Goal: Find specific page/section: Locate a particular part of the current website

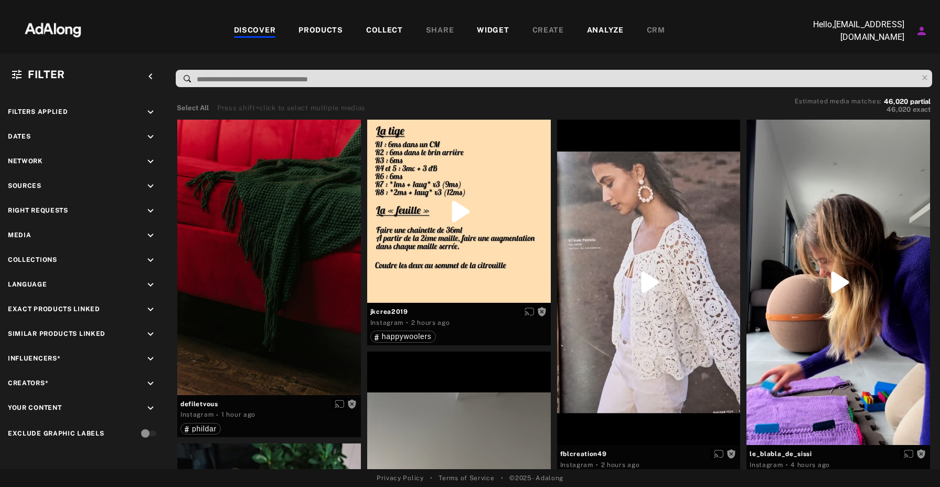
click at [263, 28] on div "DISCOVER" at bounding box center [255, 31] width 42 height 13
click at [402, 28] on div "COLLECT" at bounding box center [384, 31] width 37 height 13
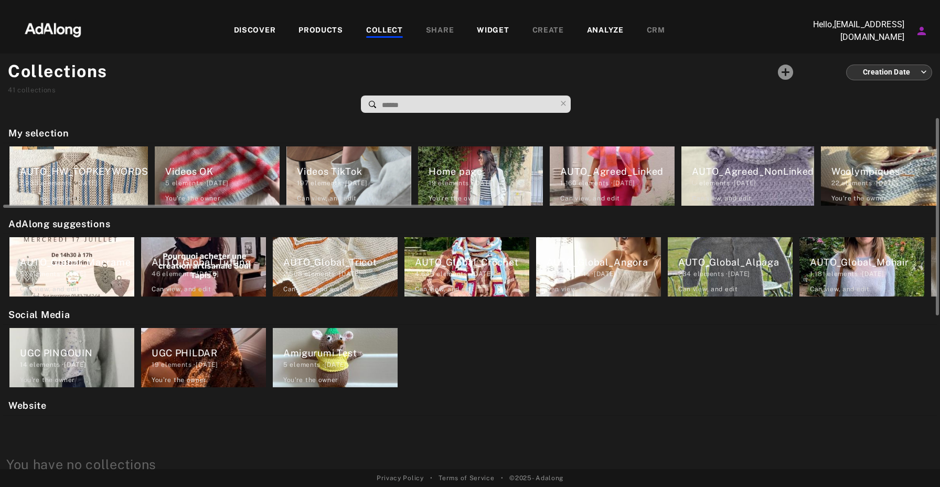
click at [760, 185] on div "elements · [DATE]" at bounding box center [753, 182] width 122 height 9
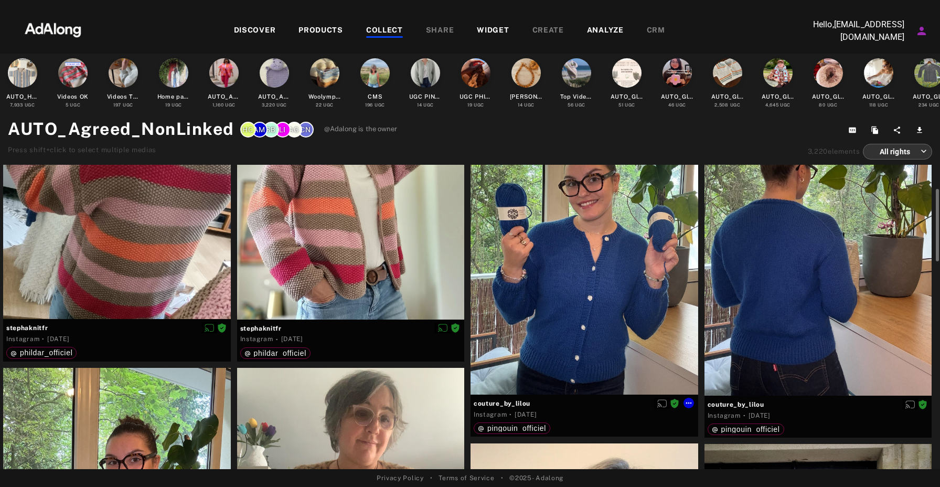
scroll to position [69, 0]
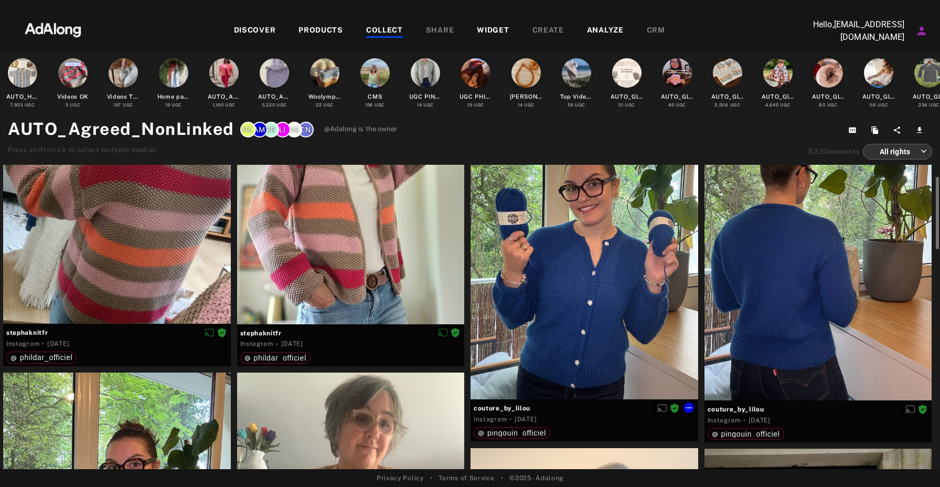
click at [628, 274] on div at bounding box center [585, 248] width 228 height 303
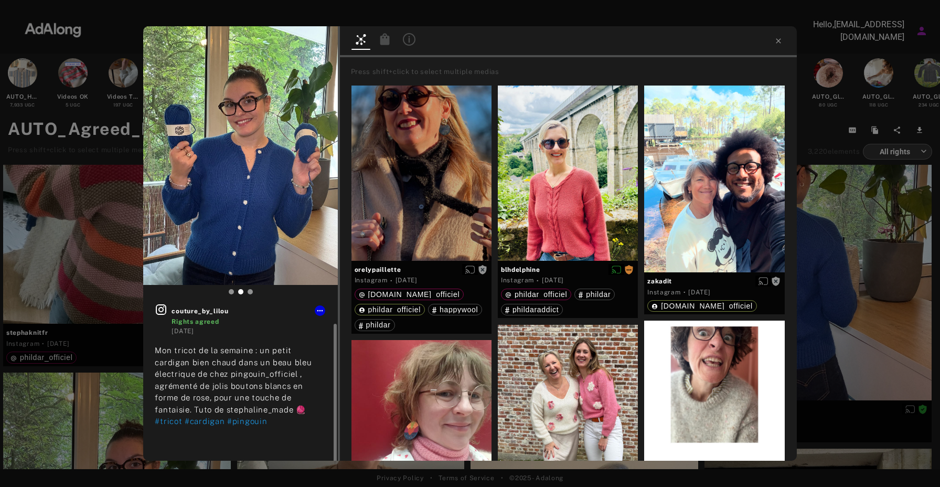
scroll to position [10, 0]
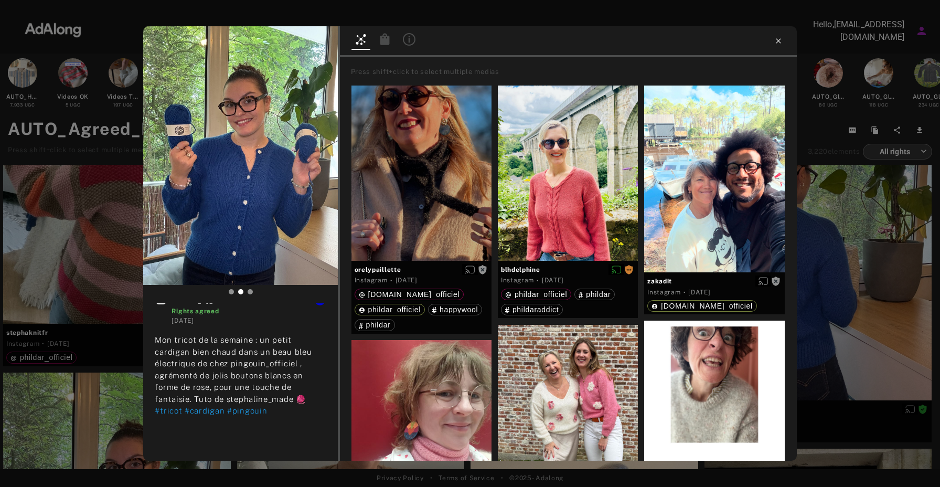
click at [782, 44] on icon at bounding box center [778, 41] width 8 height 8
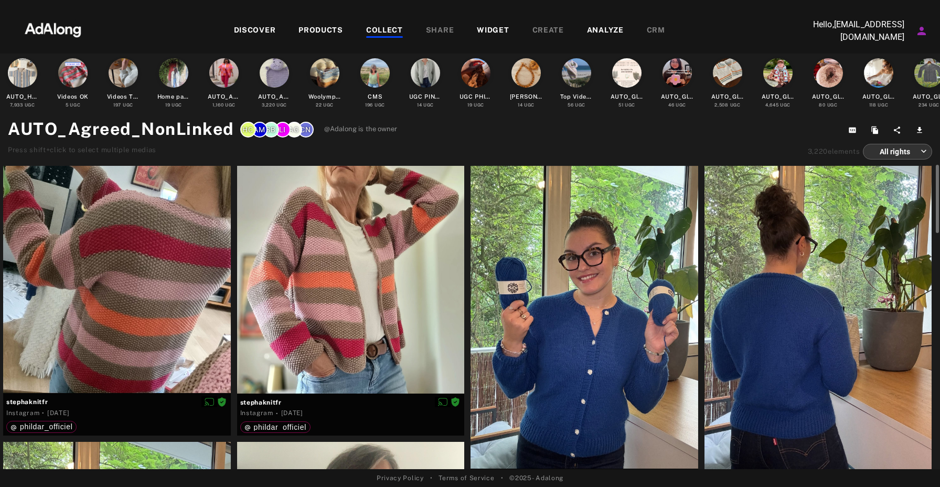
click at [393, 28] on div "COLLECT" at bounding box center [384, 31] width 37 height 13
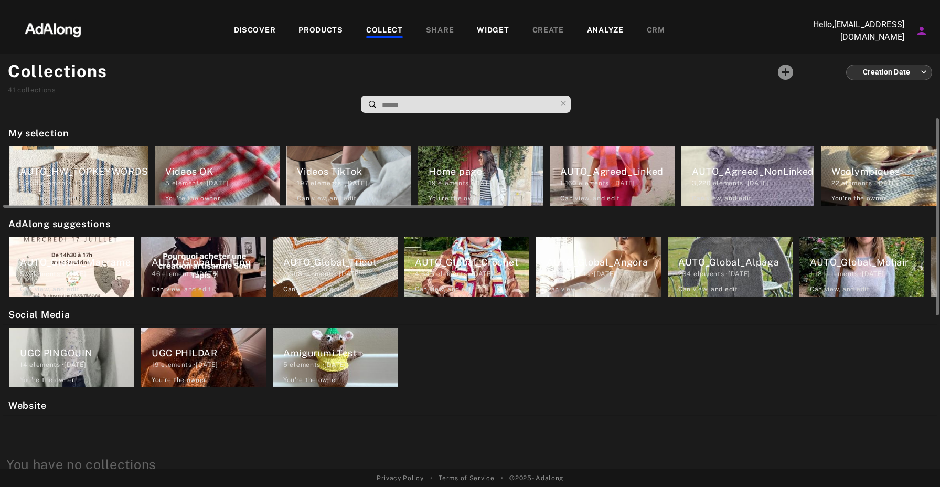
click at [621, 180] on div "1,160 elements · [DATE]" at bounding box center [617, 182] width 114 height 9
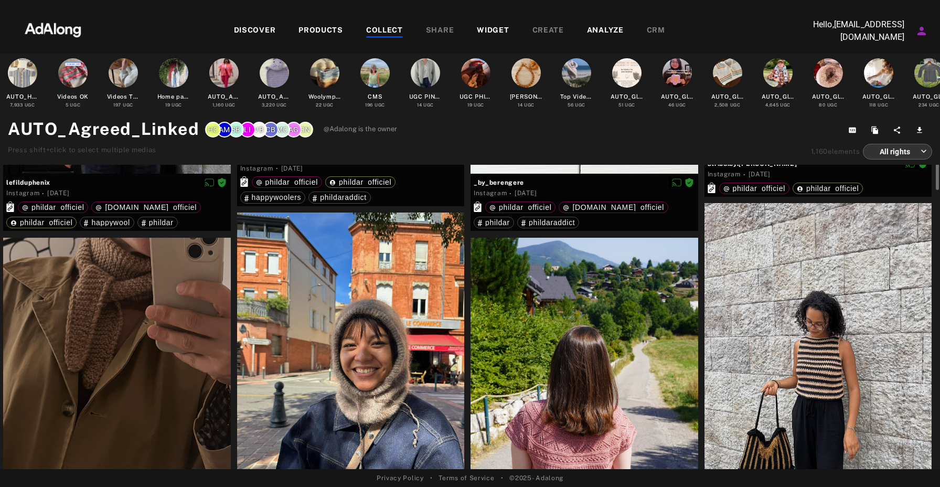
scroll to position [195, 0]
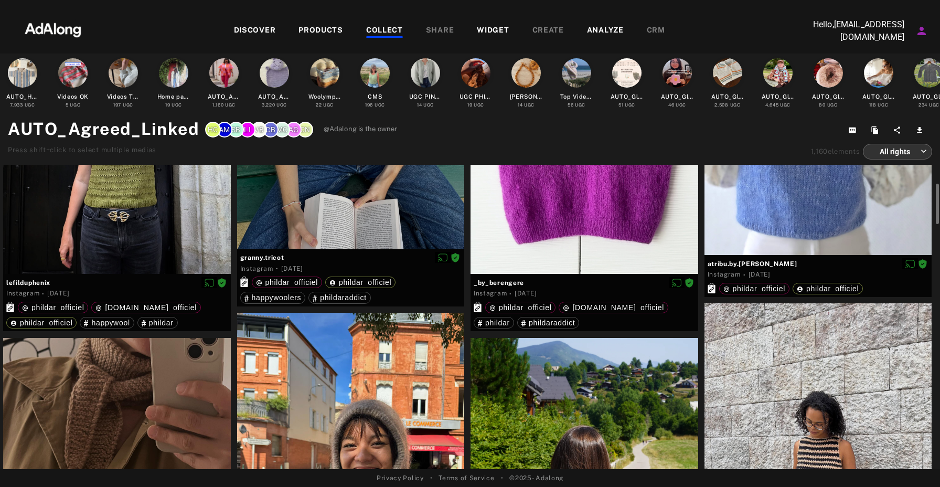
click at [396, 29] on div "COLLECT" at bounding box center [384, 31] width 37 height 13
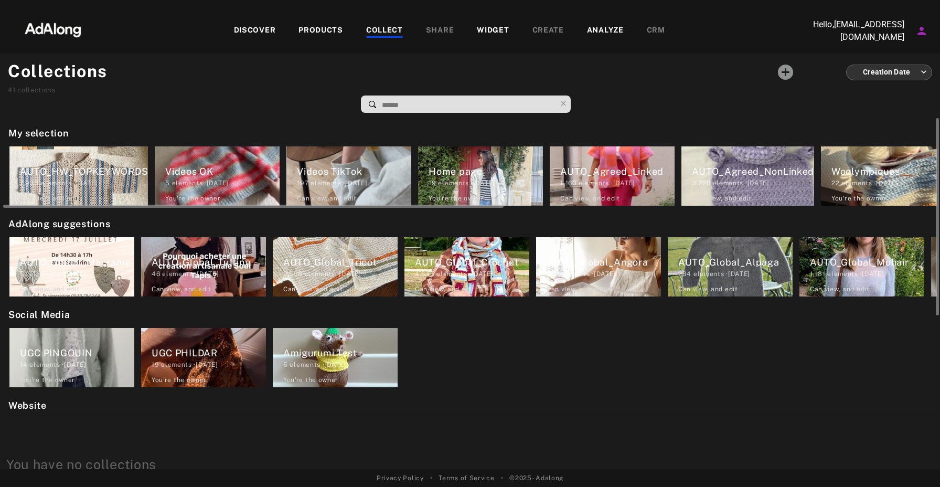
click at [758, 186] on div "3,220 elements · [DATE]" at bounding box center [753, 182] width 122 height 9
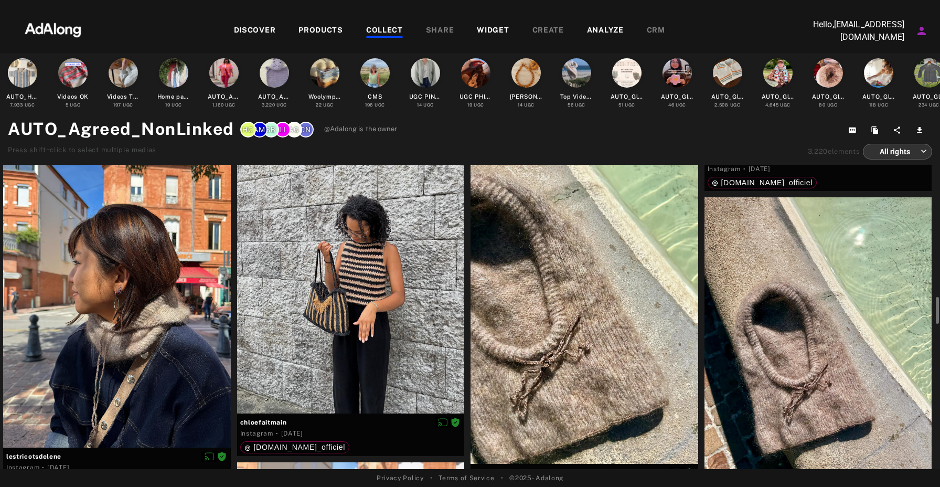
scroll to position [2073, 0]
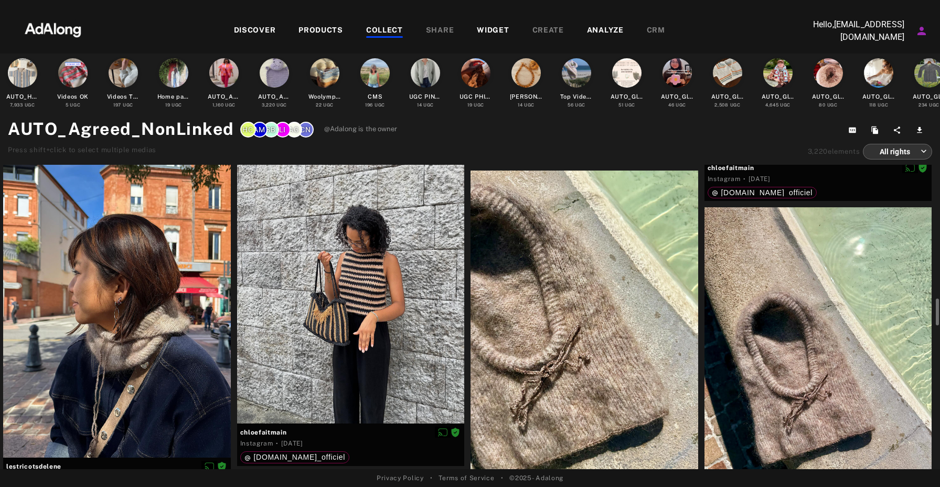
click at [814, 350] on div at bounding box center [819, 358] width 228 height 303
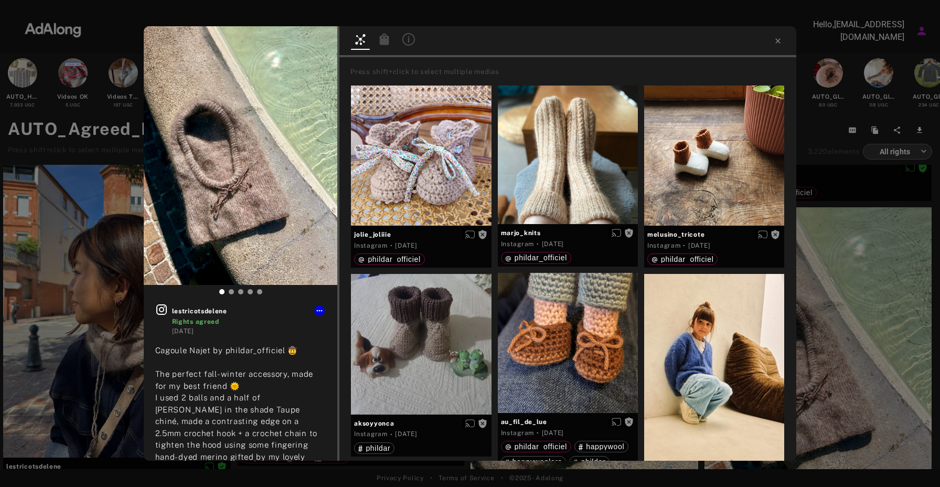
click at [382, 40] on icon at bounding box center [384, 39] width 9 height 12
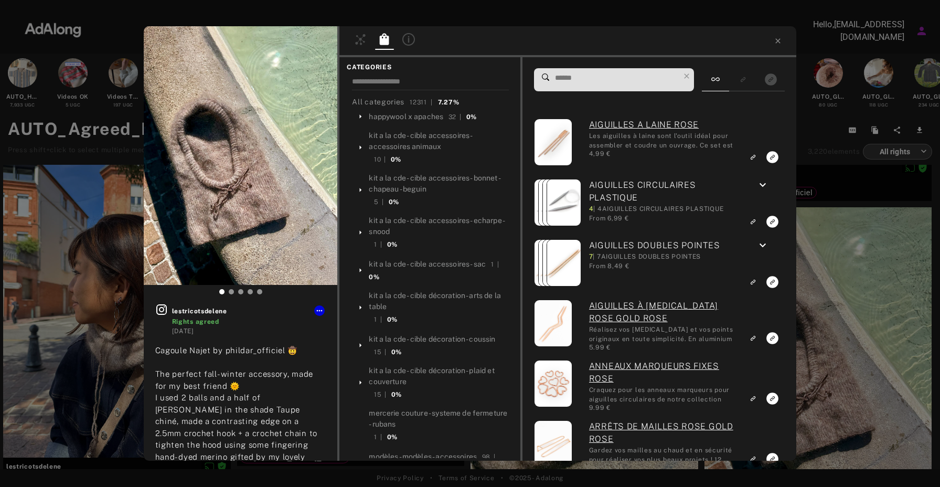
click at [610, 84] on input at bounding box center [617, 78] width 126 height 14
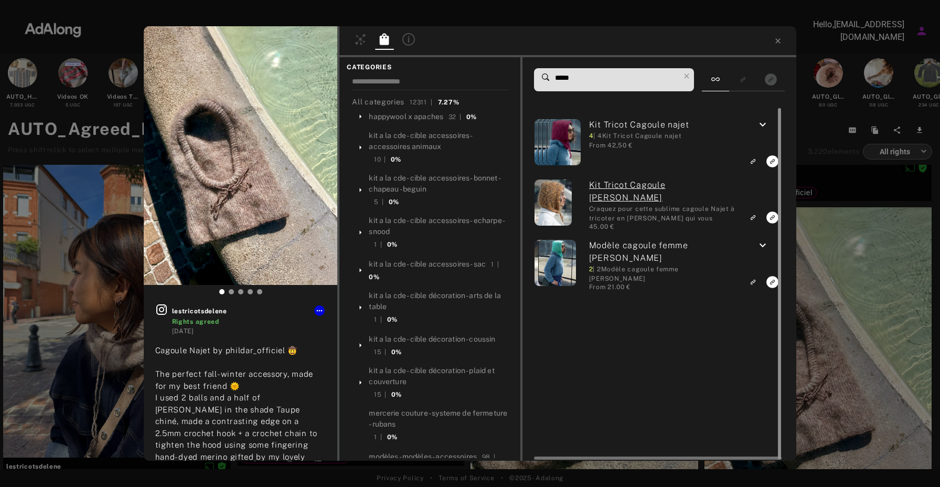
type input "*****"
click at [774, 161] on div at bounding box center [778, 283] width 8 height 351
click at [769, 161] on icon "Link to exact product" at bounding box center [772, 161] width 12 height 12
click at [770, 280] on icon "Link to exact product" at bounding box center [772, 282] width 12 height 12
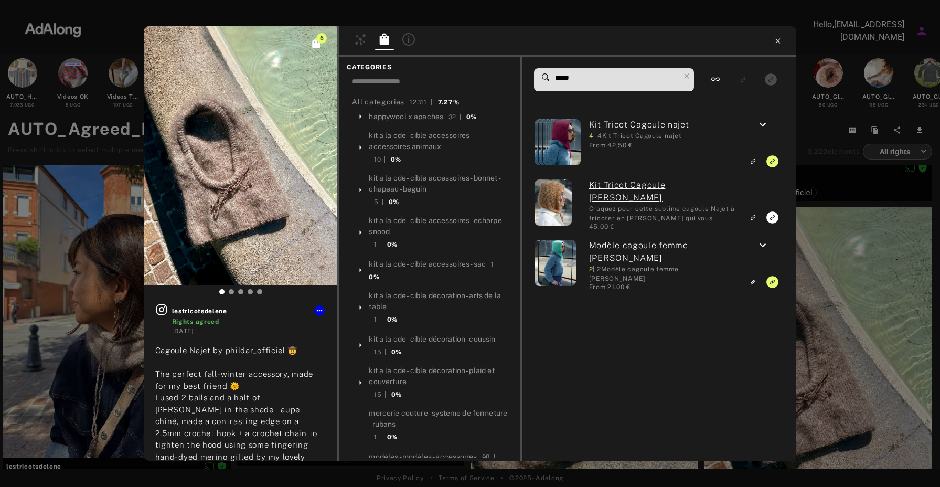
click at [779, 39] on icon at bounding box center [778, 41] width 8 height 8
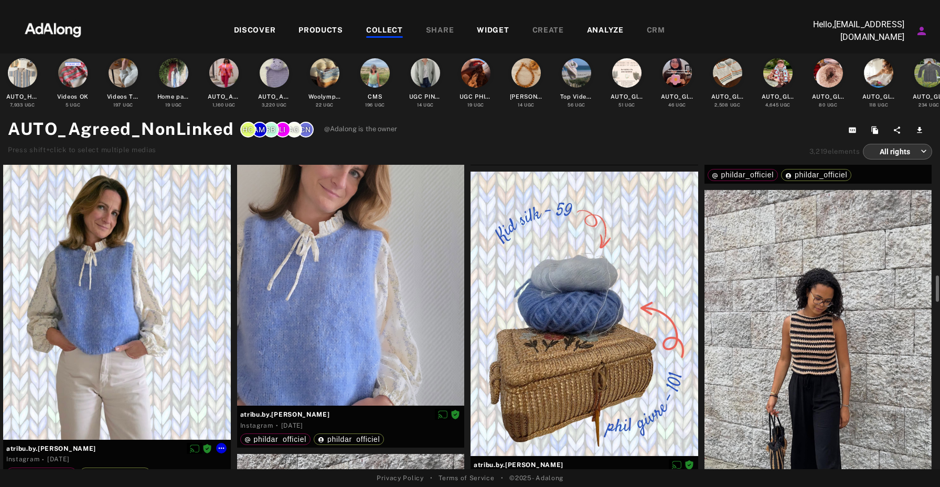
scroll to position [1698, 0]
